Goal: Book appointment/travel/reservation

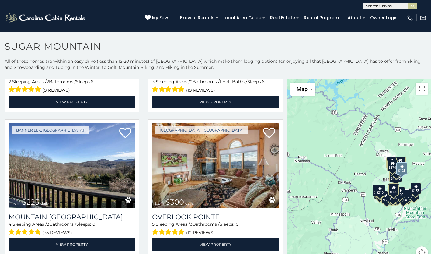
scroll to position [1826, 0]
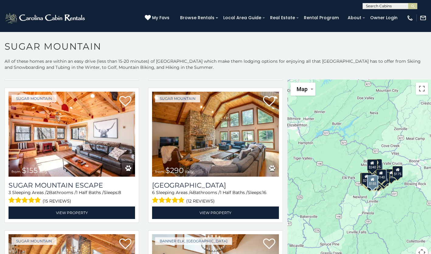
scroll to position [687, 0]
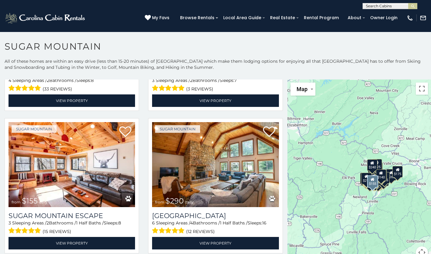
click at [58, 154] on img at bounding box center [72, 164] width 127 height 85
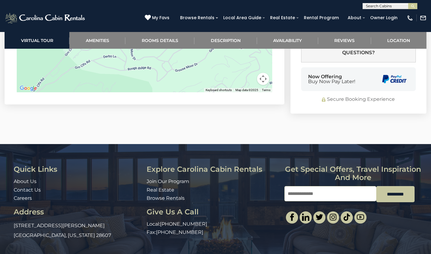
scroll to position [2069, 0]
